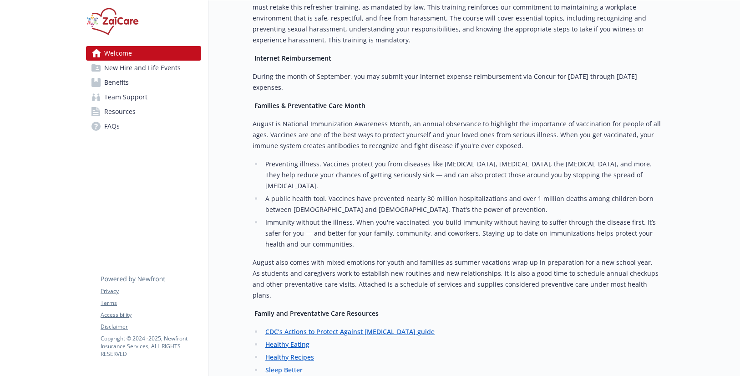
scroll to position [648, 0]
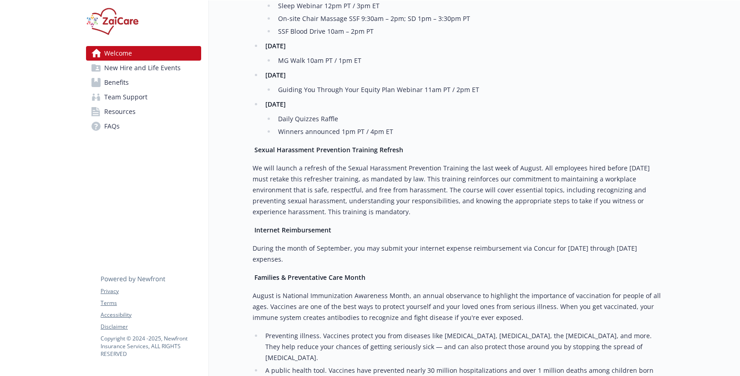
click at [116, 82] on span "Benefits" at bounding box center [116, 82] width 25 height 15
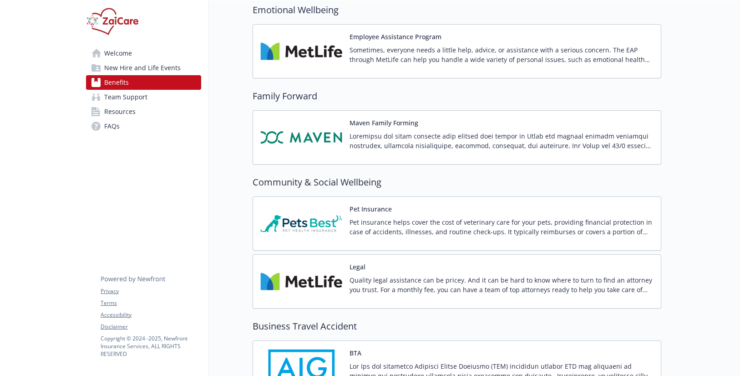
scroll to position [2139, 0]
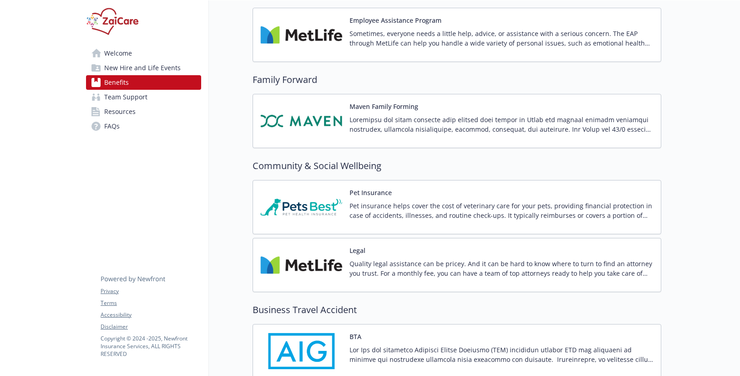
click at [457, 262] on p "Quality legal assistance can be pricey. And it can be hard to know where to tur…" at bounding box center [502, 268] width 304 height 19
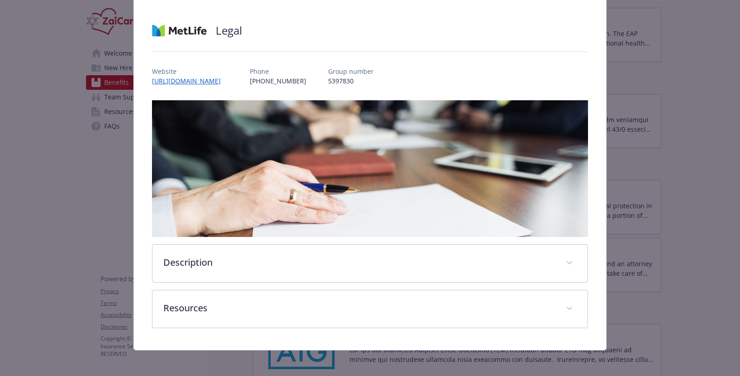
scroll to position [56, 0]
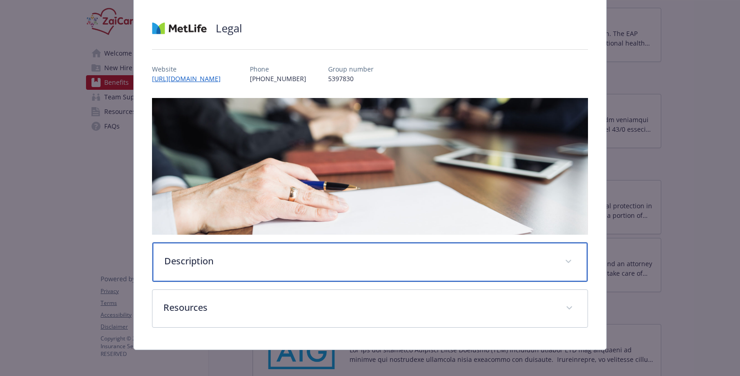
click at [566, 259] on icon "details for plan Community & Social Wellbeing - Legal - Legal Services" at bounding box center [568, 261] width 5 height 4
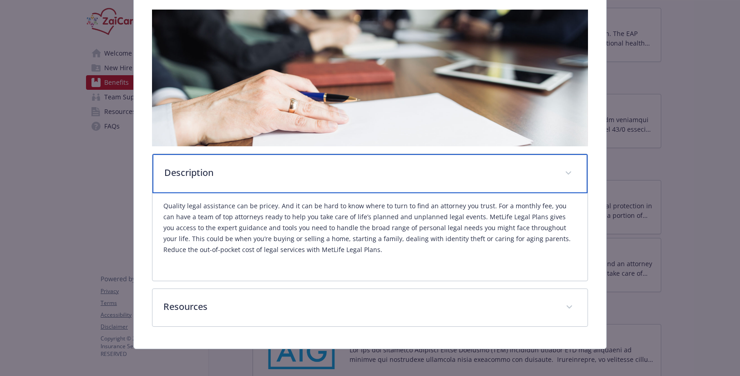
scroll to position [145, 0]
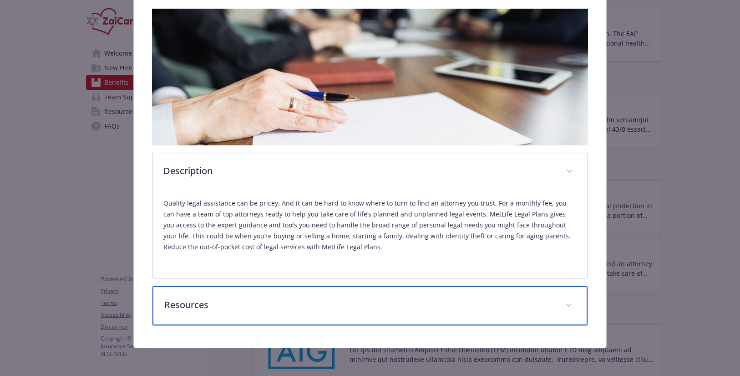
click at [430, 310] on div "Resources" at bounding box center [370, 305] width 436 height 39
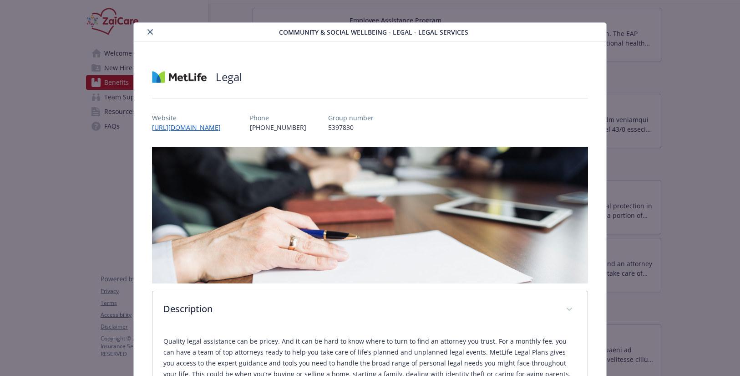
scroll to position [0, 0]
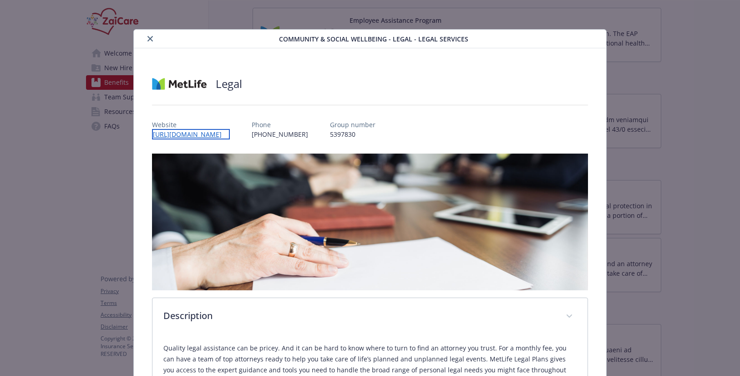
click at [230, 134] on link "[URL][DOMAIN_NAME]" at bounding box center [191, 134] width 78 height 10
click at [370, 91] on div "Legal" at bounding box center [370, 83] width 437 height 27
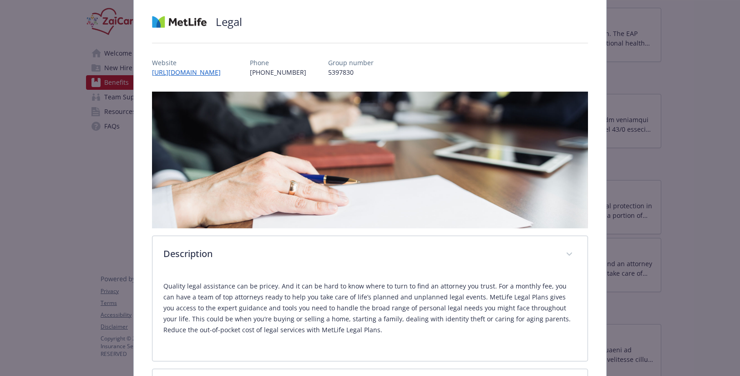
scroll to position [46, 0]
